Goal: Navigation & Orientation: Find specific page/section

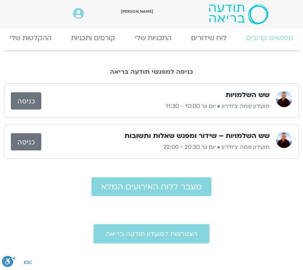
click at [22, 133] on link "כניסה" at bounding box center [26, 141] width 31 height 17
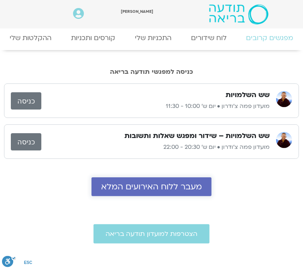
click at [146, 182] on span "מעבר ללוח האירועים המלא" at bounding box center [151, 186] width 101 height 9
